Goal: Browse casually

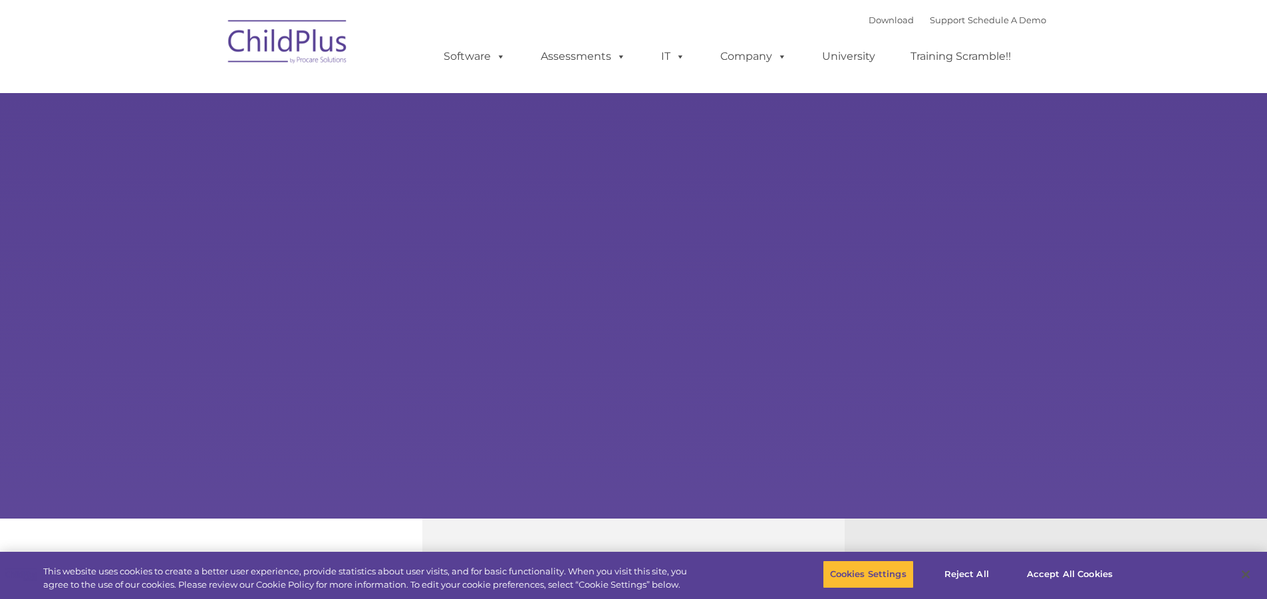
select select "MEDIUM"
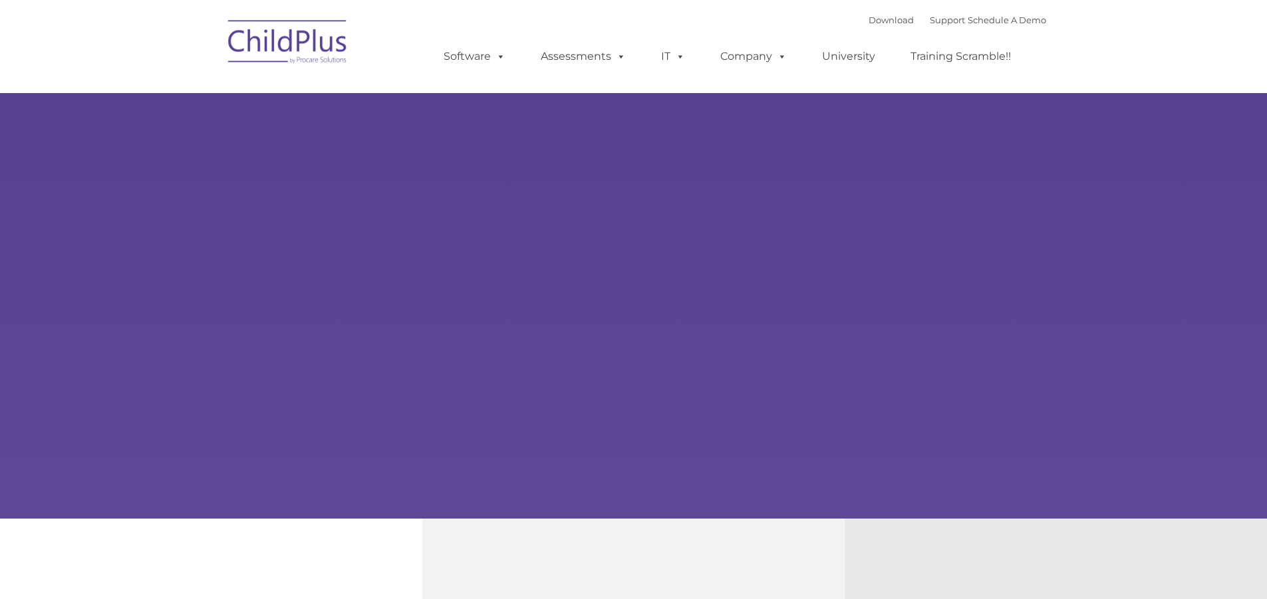
select select "MEDIUM"
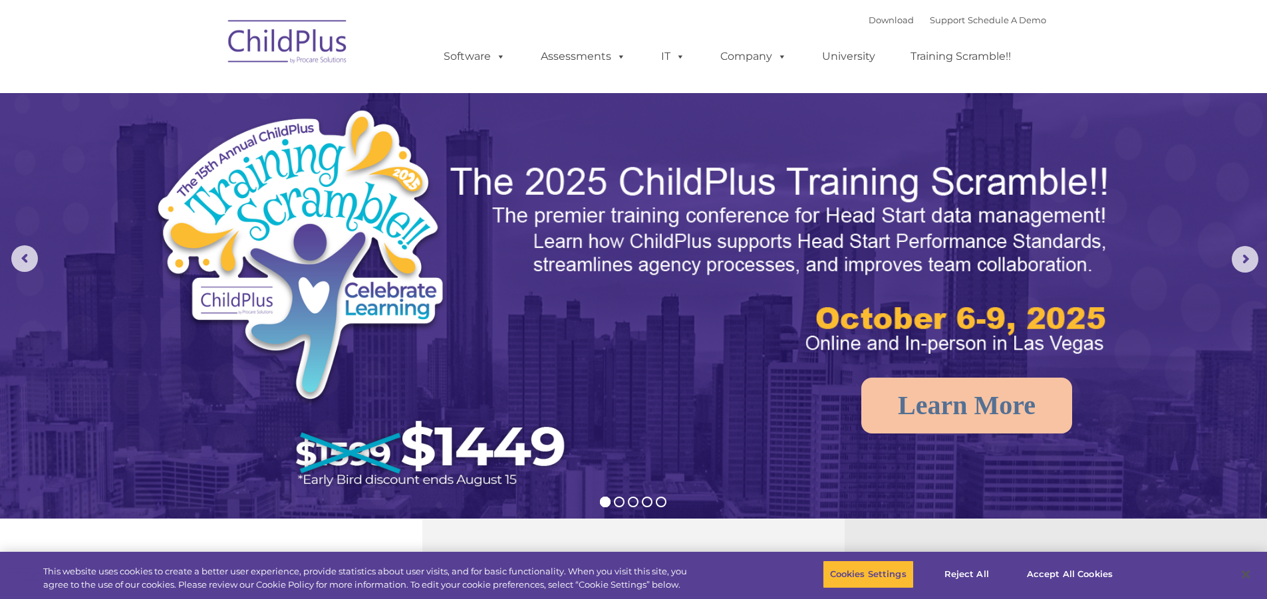
click at [289, 49] on img at bounding box center [287, 44] width 133 height 67
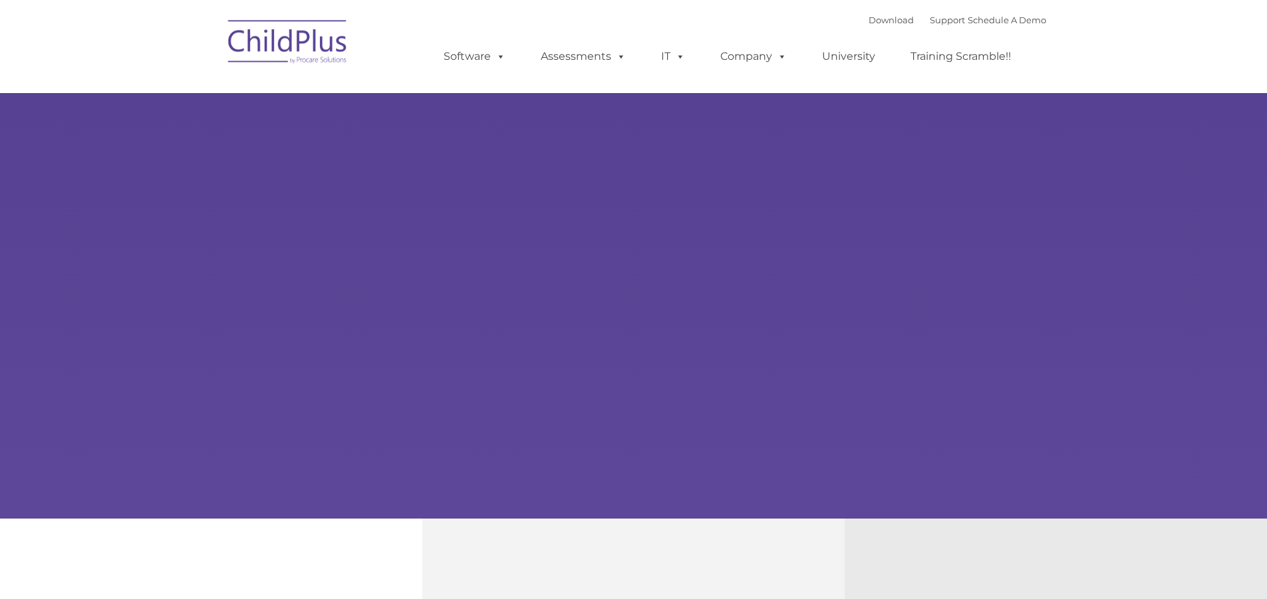
select select "MEDIUM"
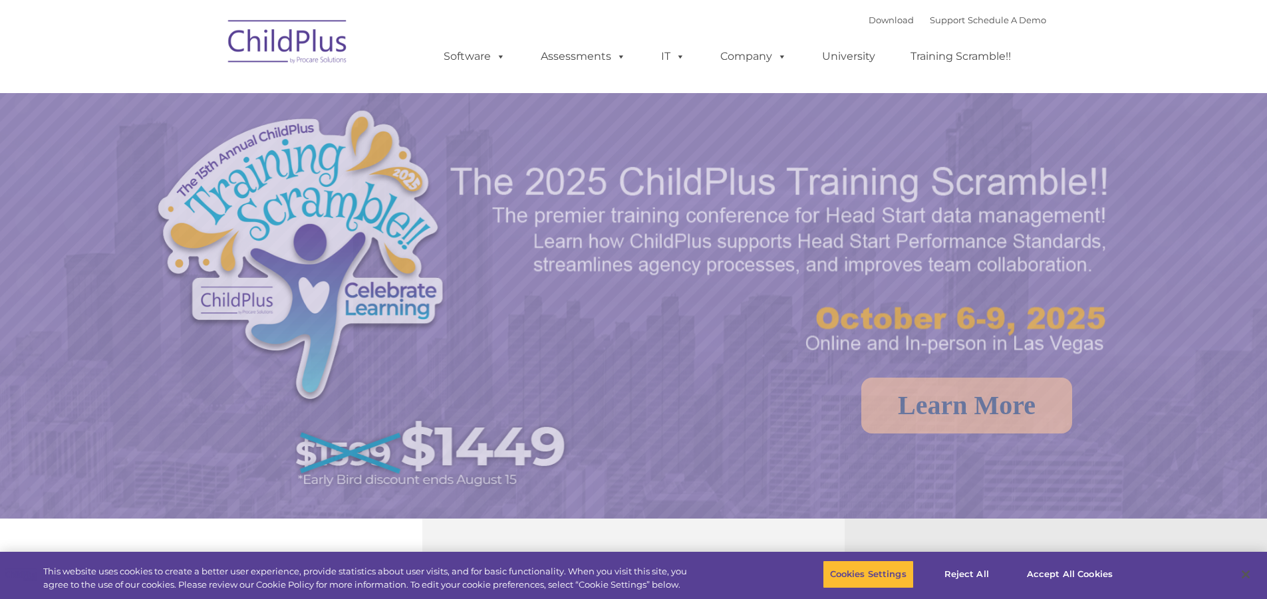
select select "MEDIUM"
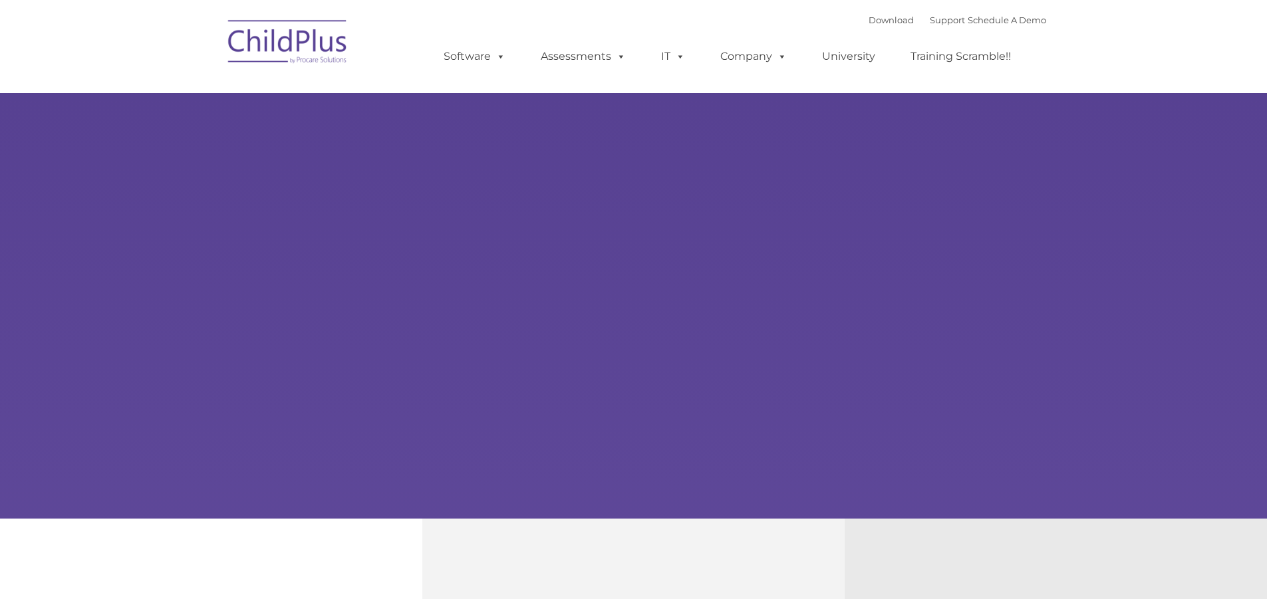
select select "MEDIUM"
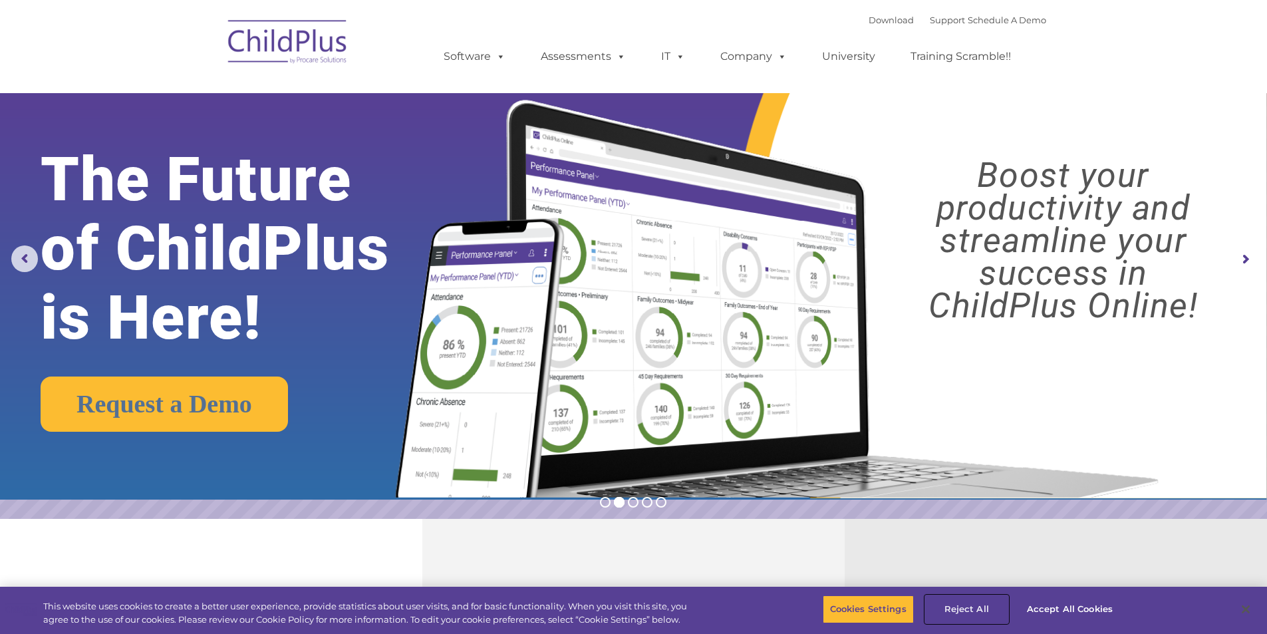
click at [968, 599] on button "Reject All" at bounding box center [966, 609] width 83 height 28
